Goal: Transaction & Acquisition: Book appointment/travel/reservation

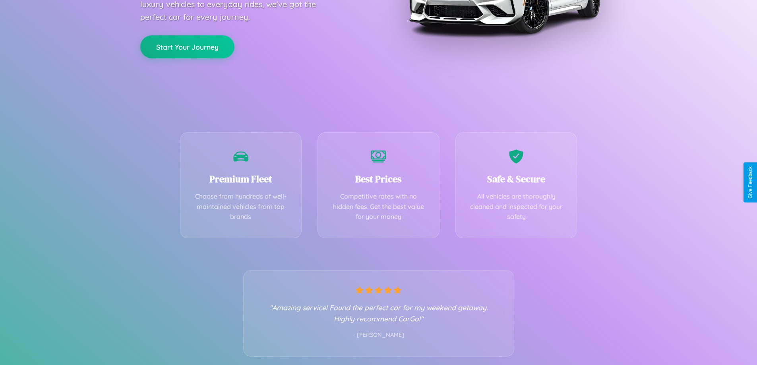
scroll to position [157, 0]
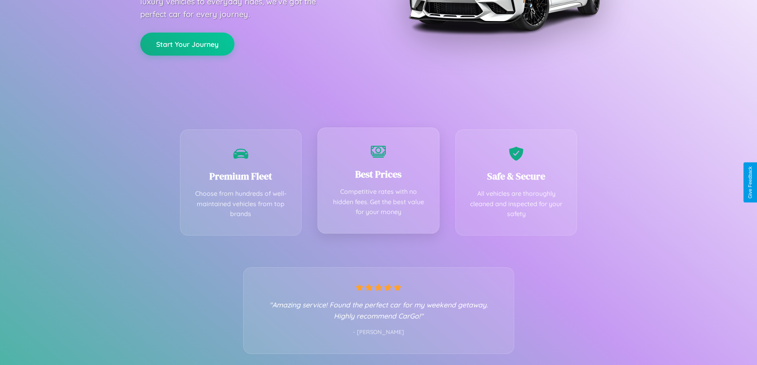
click at [378, 182] on div "Best Prices Competitive rates with no hidden fees. Get the best value for your …" at bounding box center [378, 181] width 122 height 106
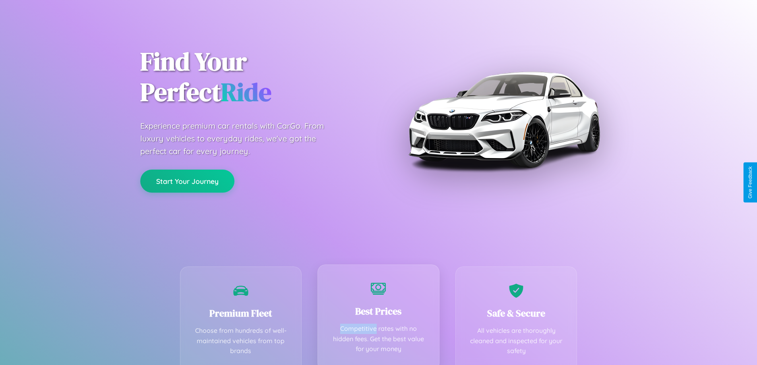
scroll to position [0, 0]
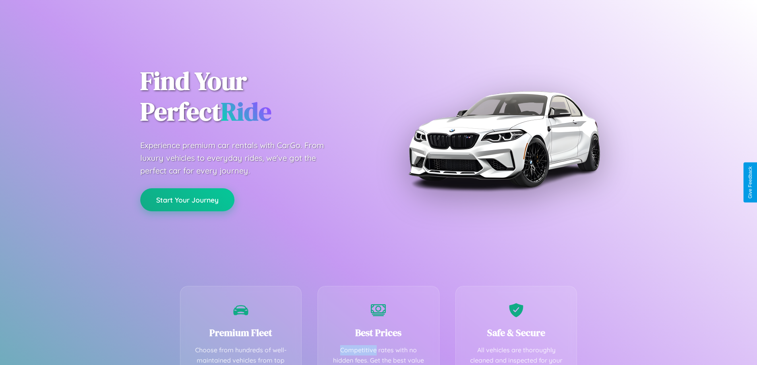
click at [187, 199] on button "Start Your Journey" at bounding box center [187, 199] width 94 height 23
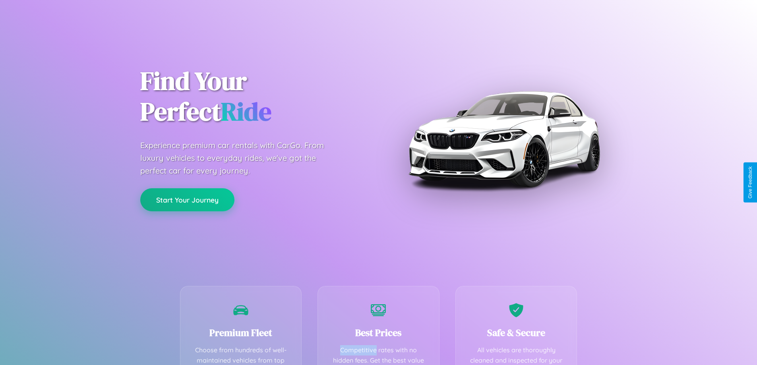
click at [187, 199] on button "Start Your Journey" at bounding box center [187, 199] width 94 height 23
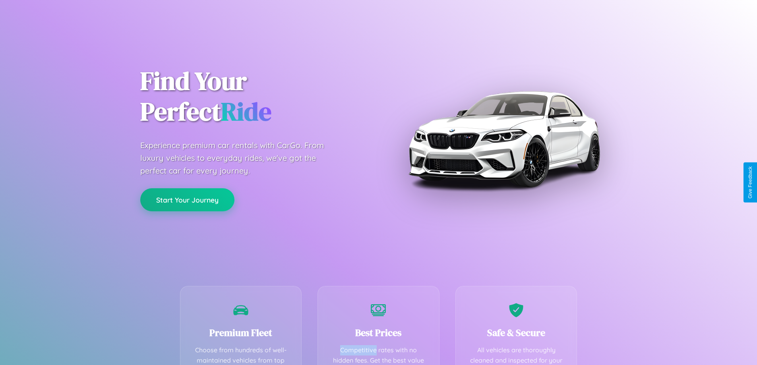
click at [187, 199] on button "Start Your Journey" at bounding box center [187, 199] width 94 height 23
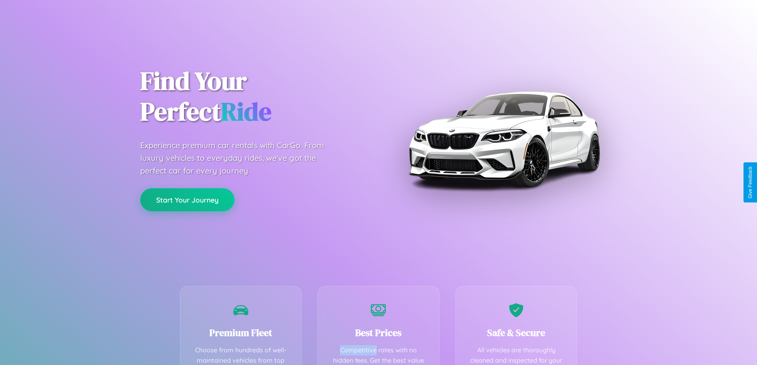
click at [187, 199] on button "Start Your Journey" at bounding box center [187, 199] width 94 height 23
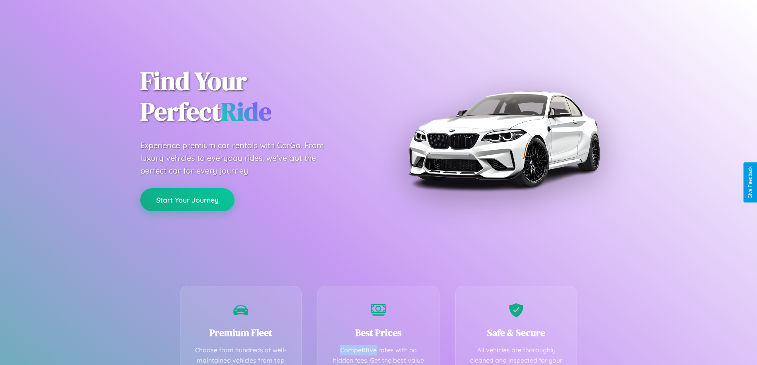
click at [187, 199] on button "Start Your Journey" at bounding box center [187, 199] width 94 height 23
